Goal: Navigation & Orientation: Find specific page/section

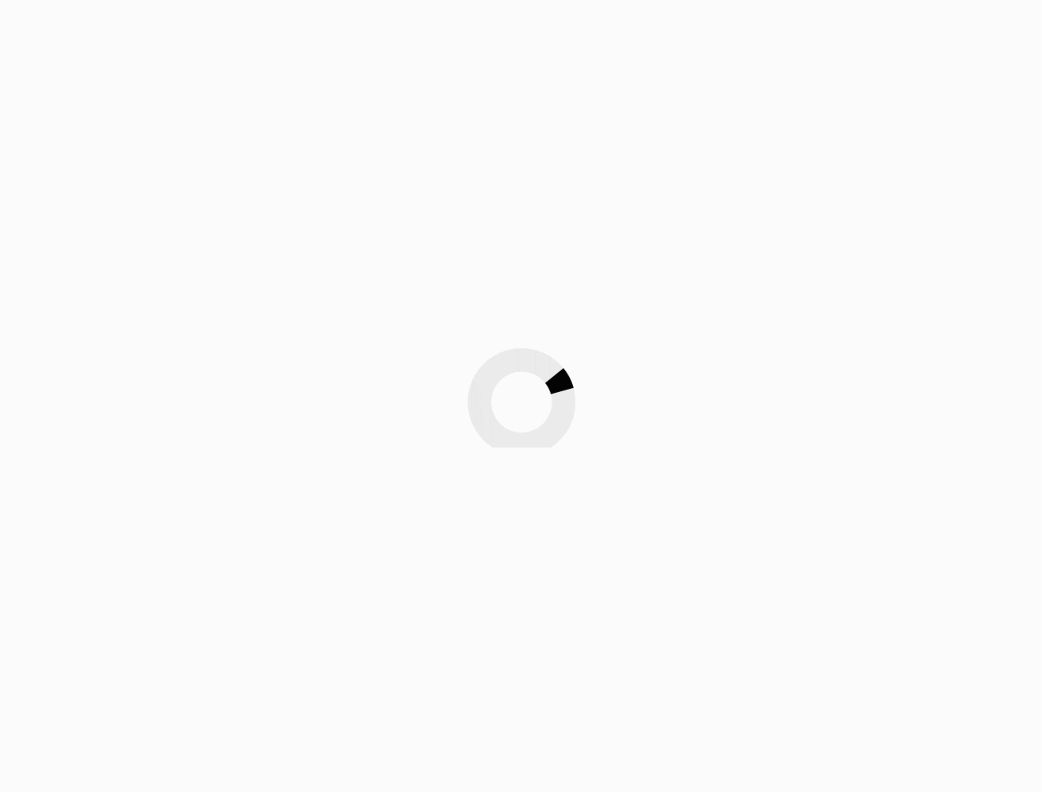
click at [885, 132] on div at bounding box center [521, 396] width 1042 height 792
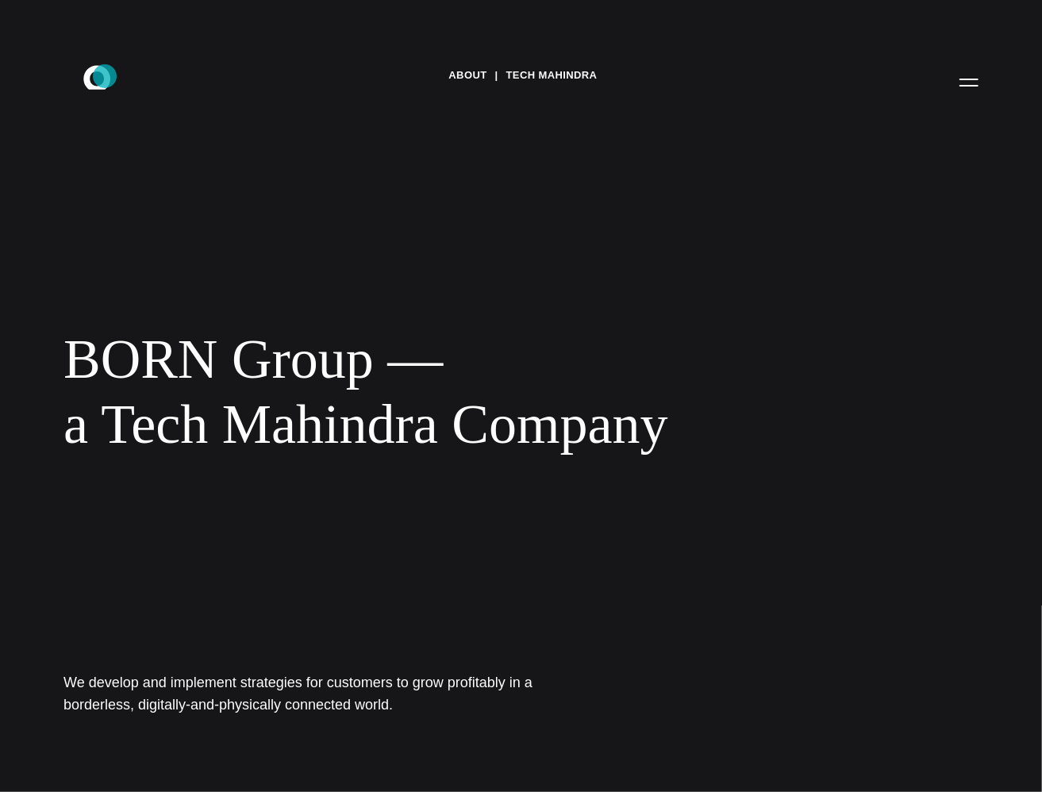
click at [105, 76] on icon at bounding box center [96, 77] width 27 height 24
click at [547, 81] on link "Tech Mahindra" at bounding box center [551, 75] width 91 height 24
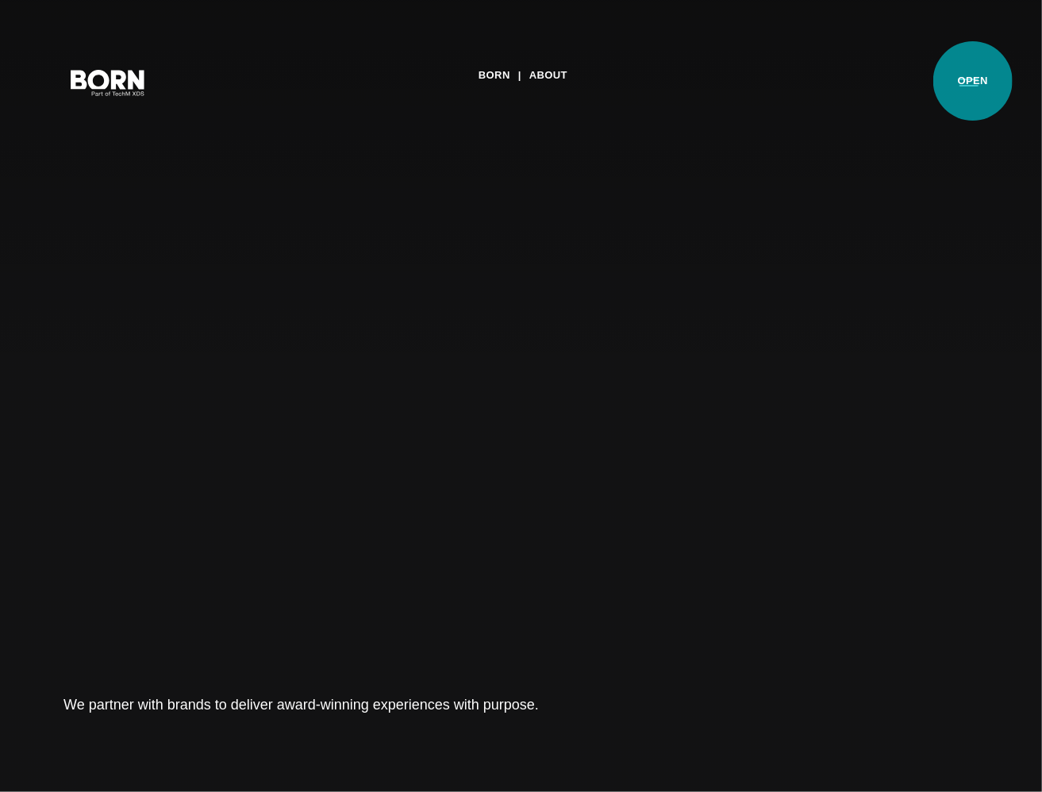
click at [972, 81] on button "Primary Menu" at bounding box center [968, 81] width 38 height 33
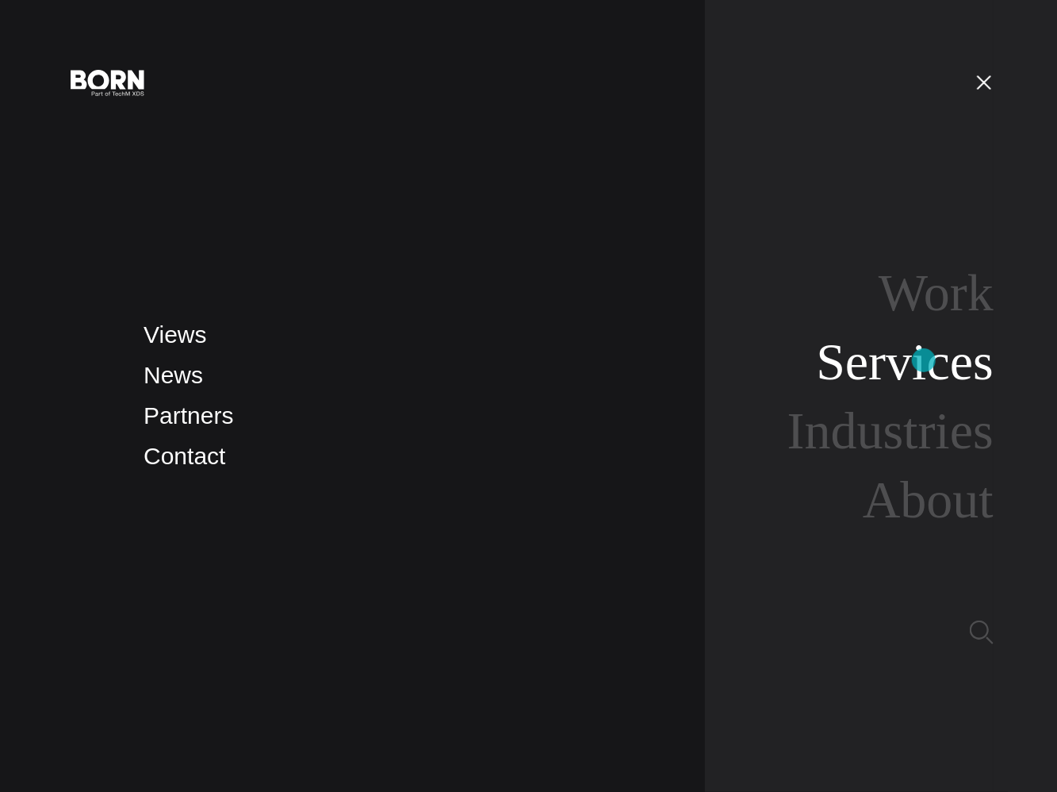
click at [924, 360] on link "Services" at bounding box center [905, 361] width 178 height 58
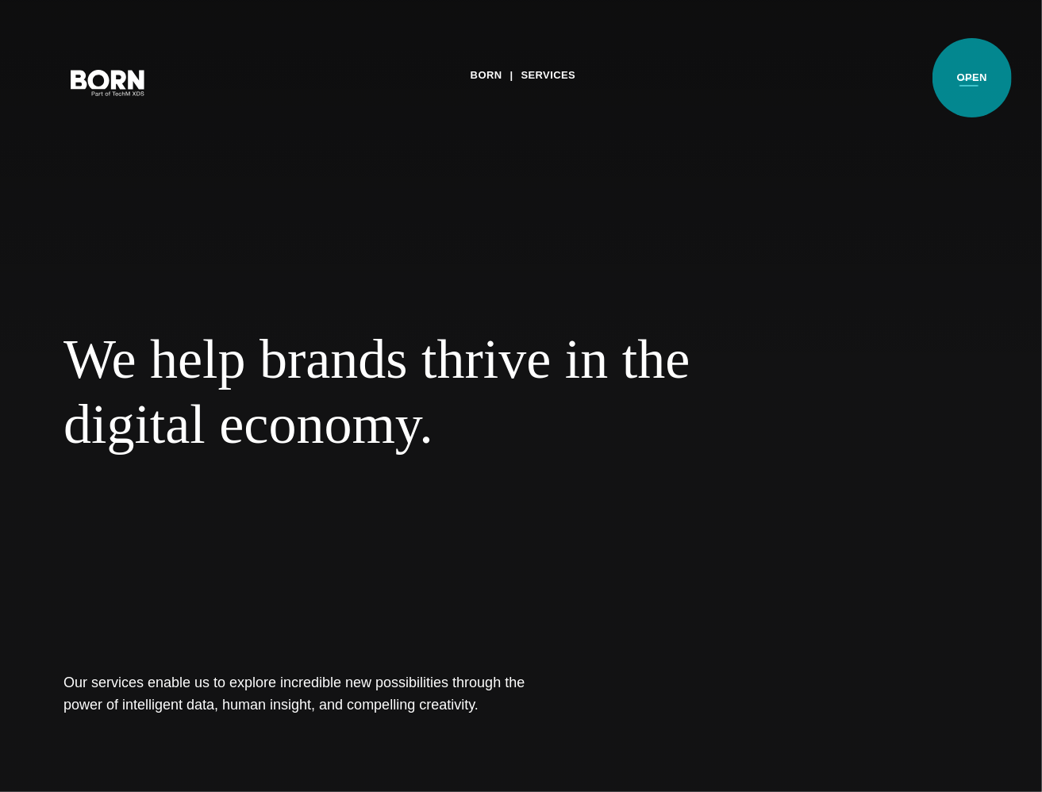
click at [972, 78] on button "Primary Menu" at bounding box center [968, 81] width 38 height 33
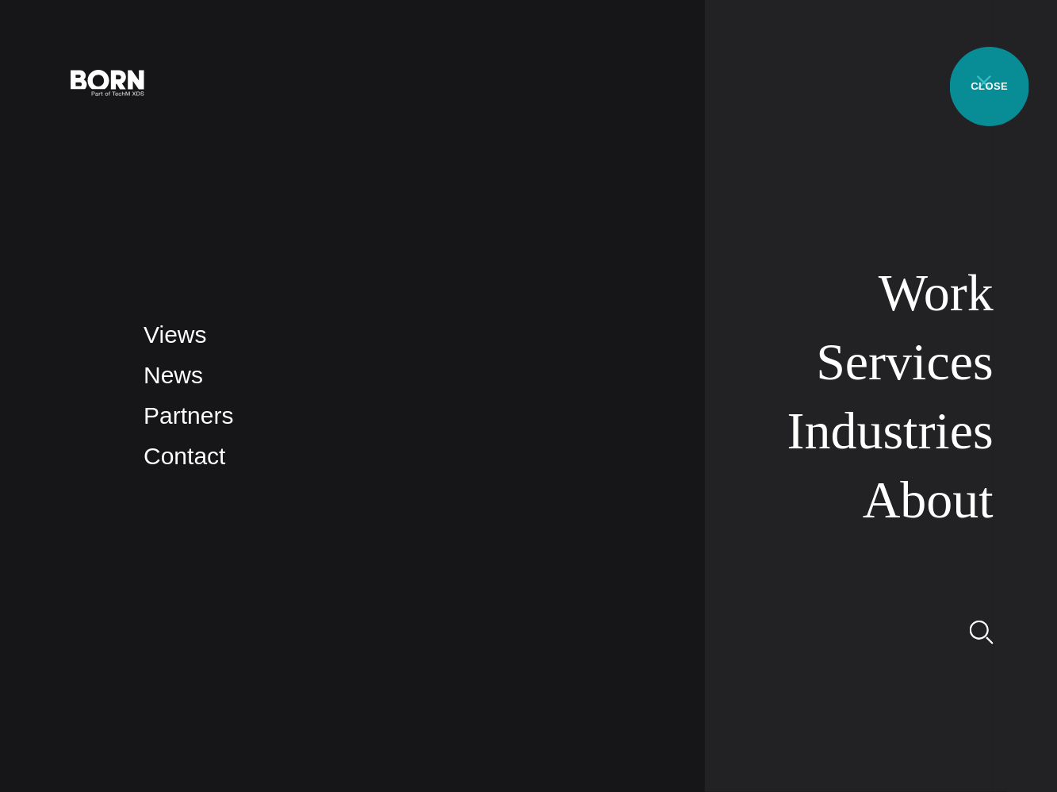
click at [990, 86] on button "Primary Menu" at bounding box center [984, 81] width 38 height 33
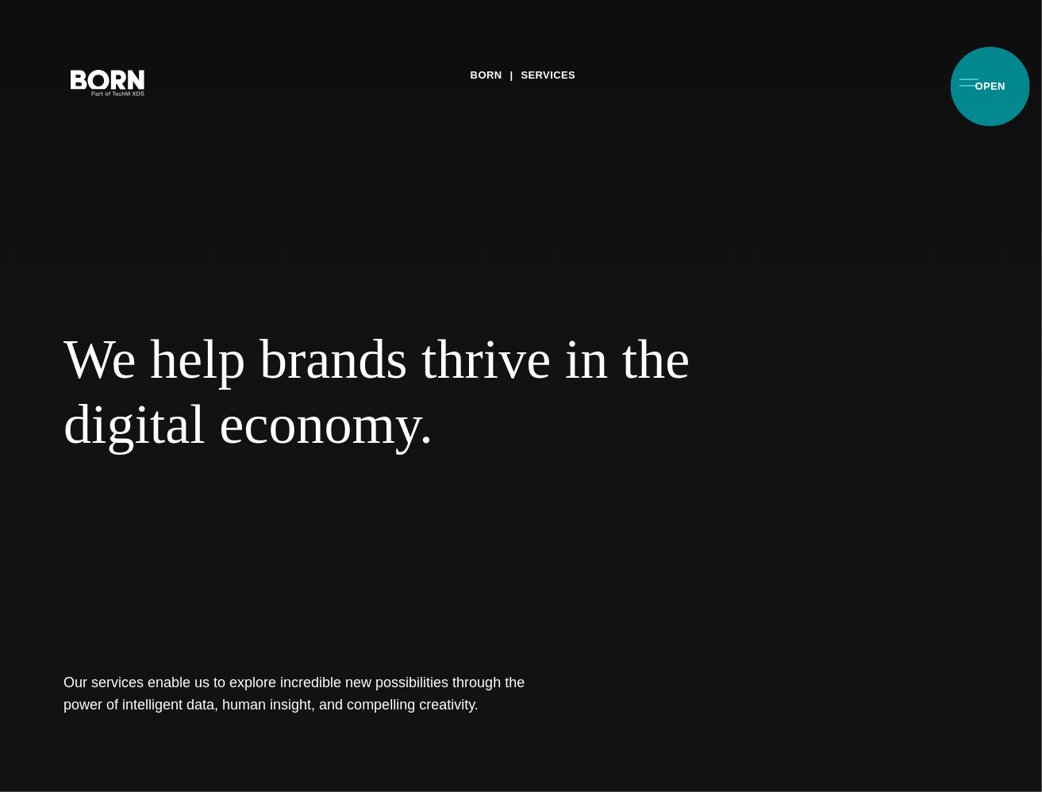
click at [990, 86] on div "BORN Services We help brands thrive in the digital economy. Our services enable…" at bounding box center [521, 396] width 1042 height 792
click at [974, 86] on button "Primary Menu" at bounding box center [968, 81] width 38 height 33
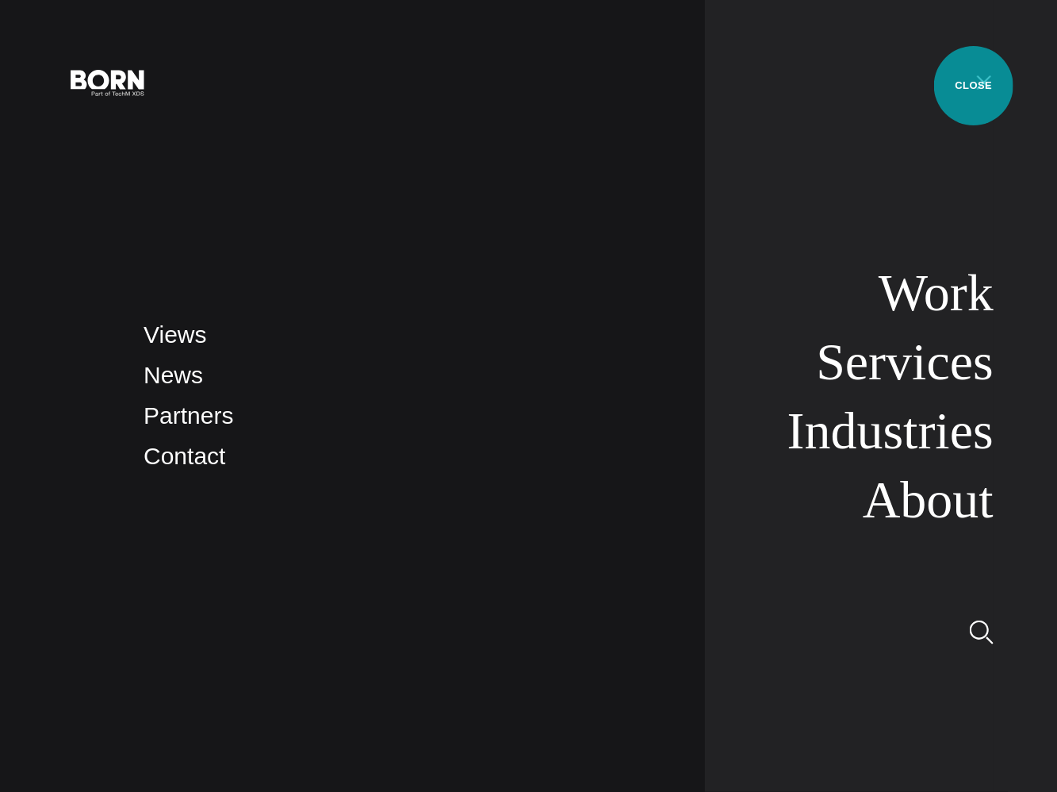
click at [974, 86] on button "Primary Menu" at bounding box center [984, 81] width 38 height 33
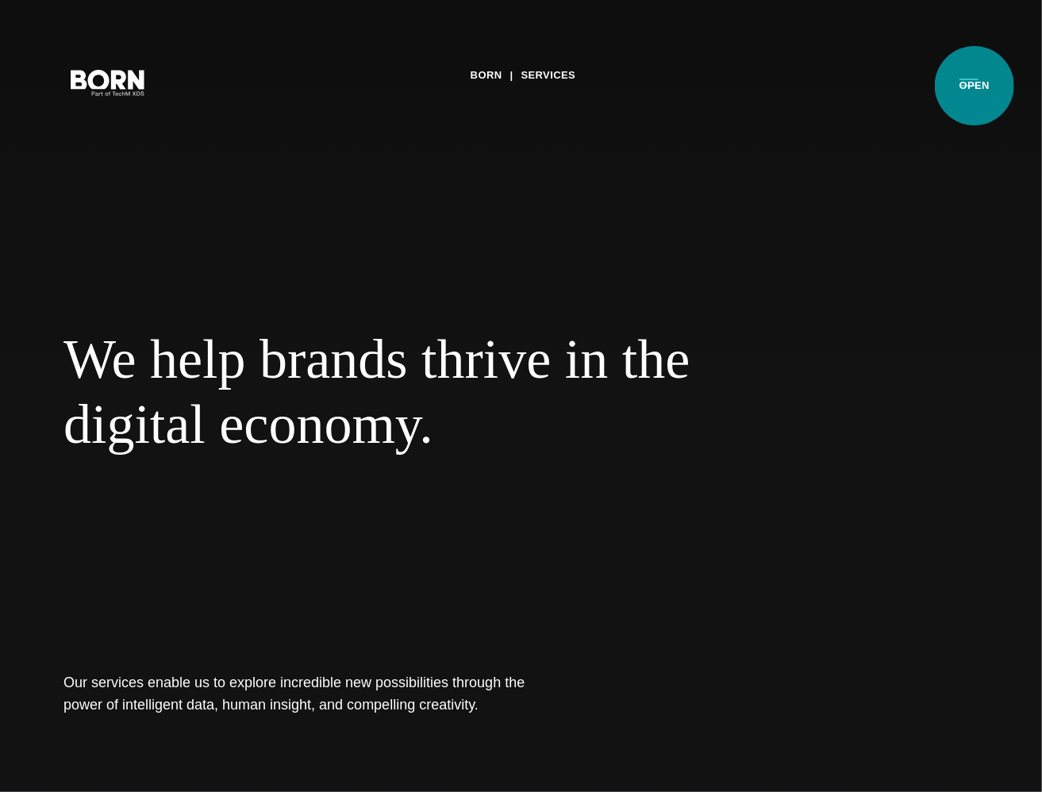
click at [974, 86] on button "Primary Menu" at bounding box center [968, 81] width 38 height 33
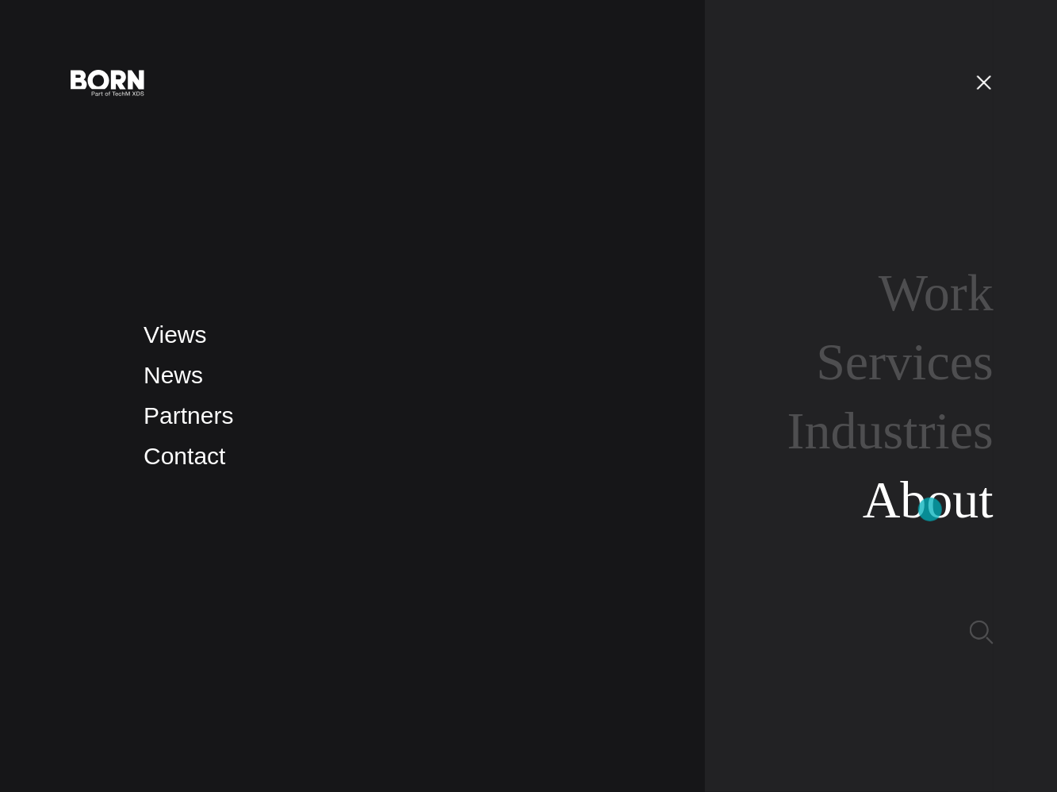
click at [930, 509] on link "About" at bounding box center [928, 499] width 131 height 58
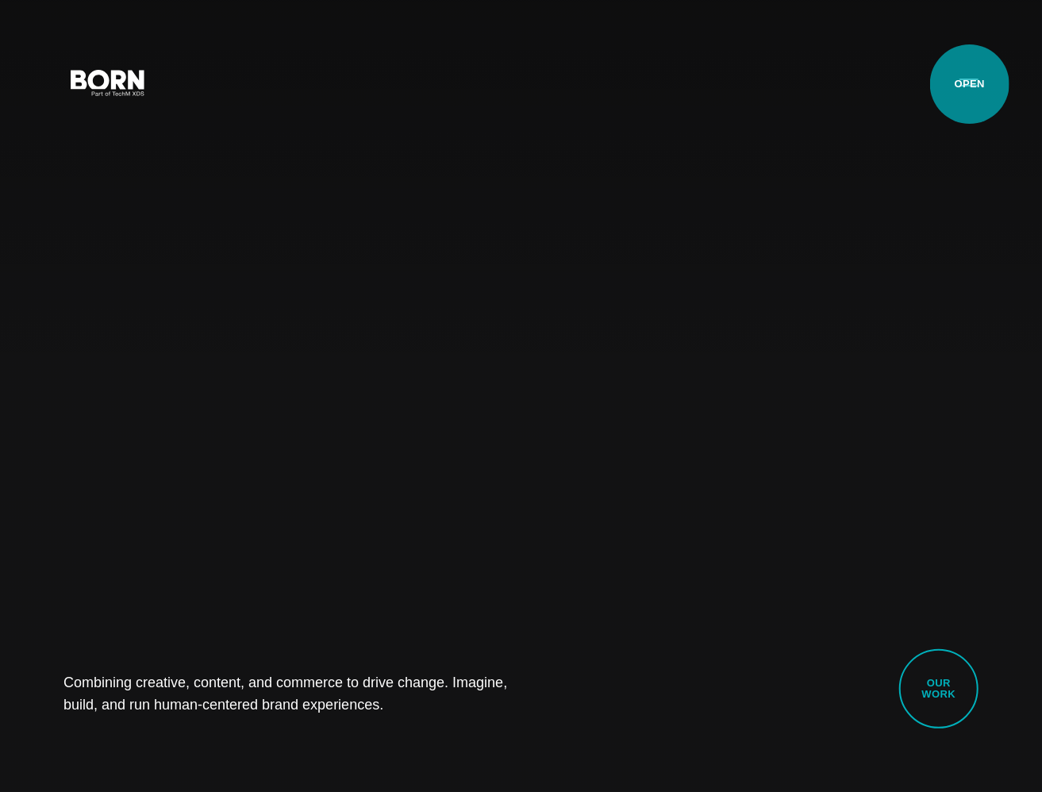
click at [971, 84] on button "Primary Menu" at bounding box center [968, 81] width 38 height 33
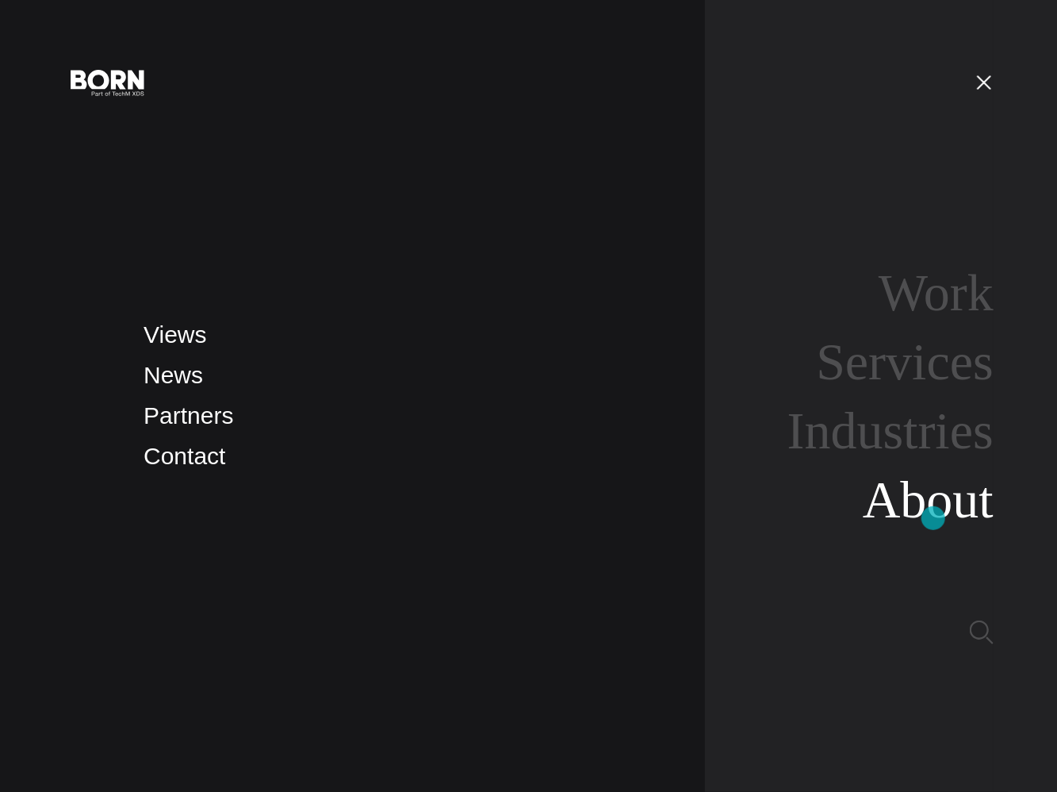
click at [934, 514] on link "About" at bounding box center [928, 499] width 131 height 58
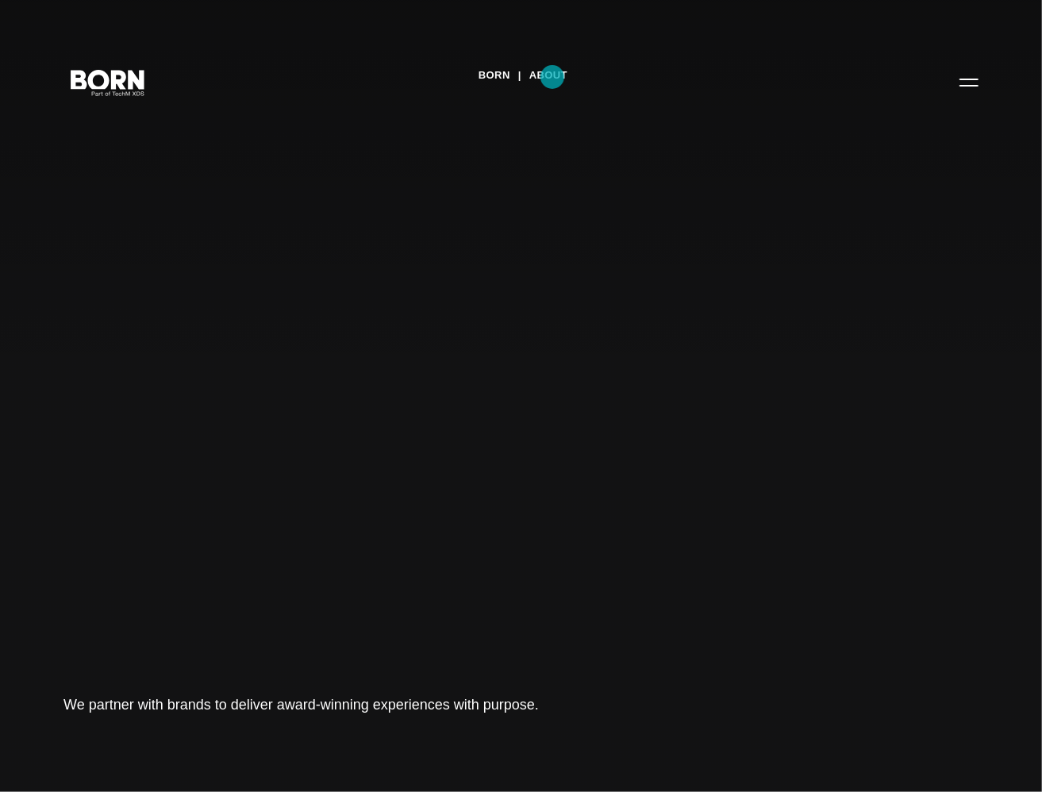
click at [553, 77] on link "About" at bounding box center [548, 75] width 38 height 24
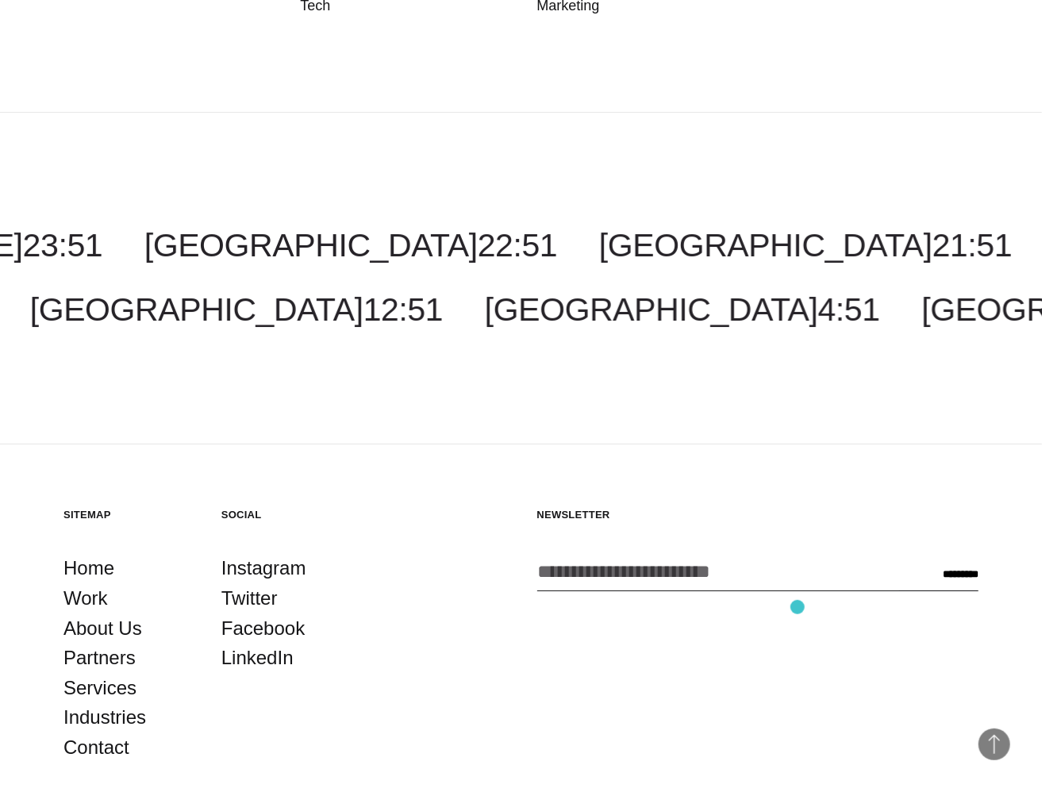
scroll to position [5918, 0]
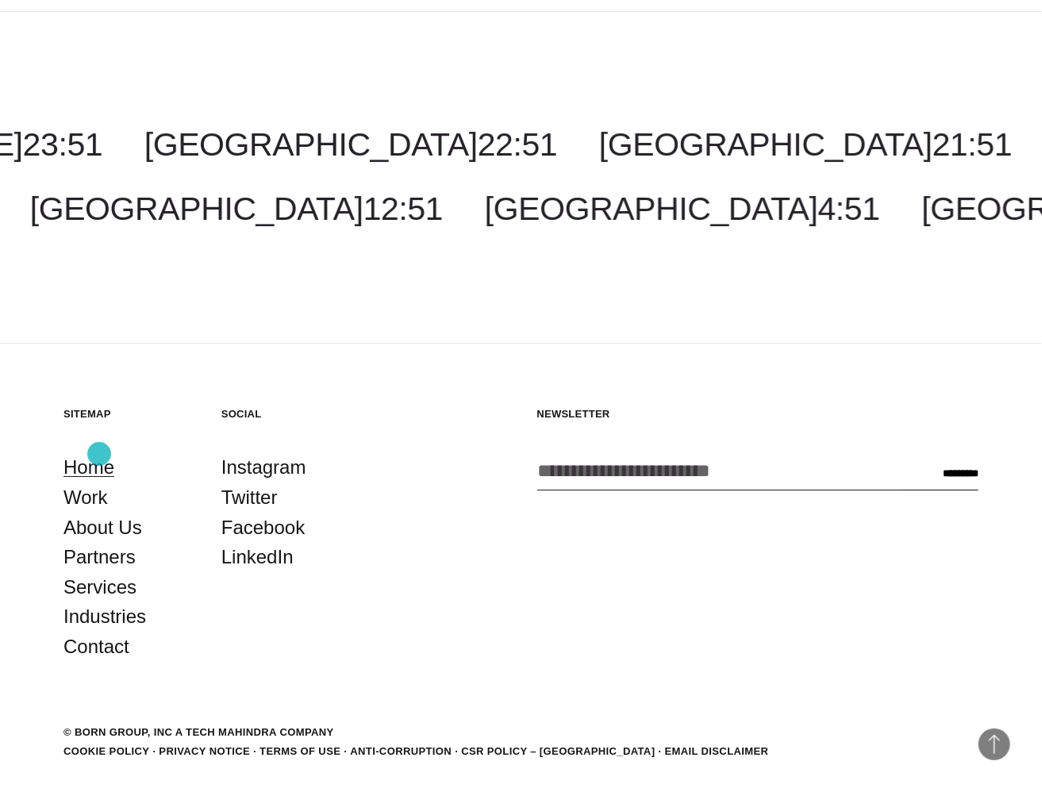
click at [99, 454] on link "Home" at bounding box center [88, 467] width 51 height 30
